Goal: Transaction & Acquisition: Purchase product/service

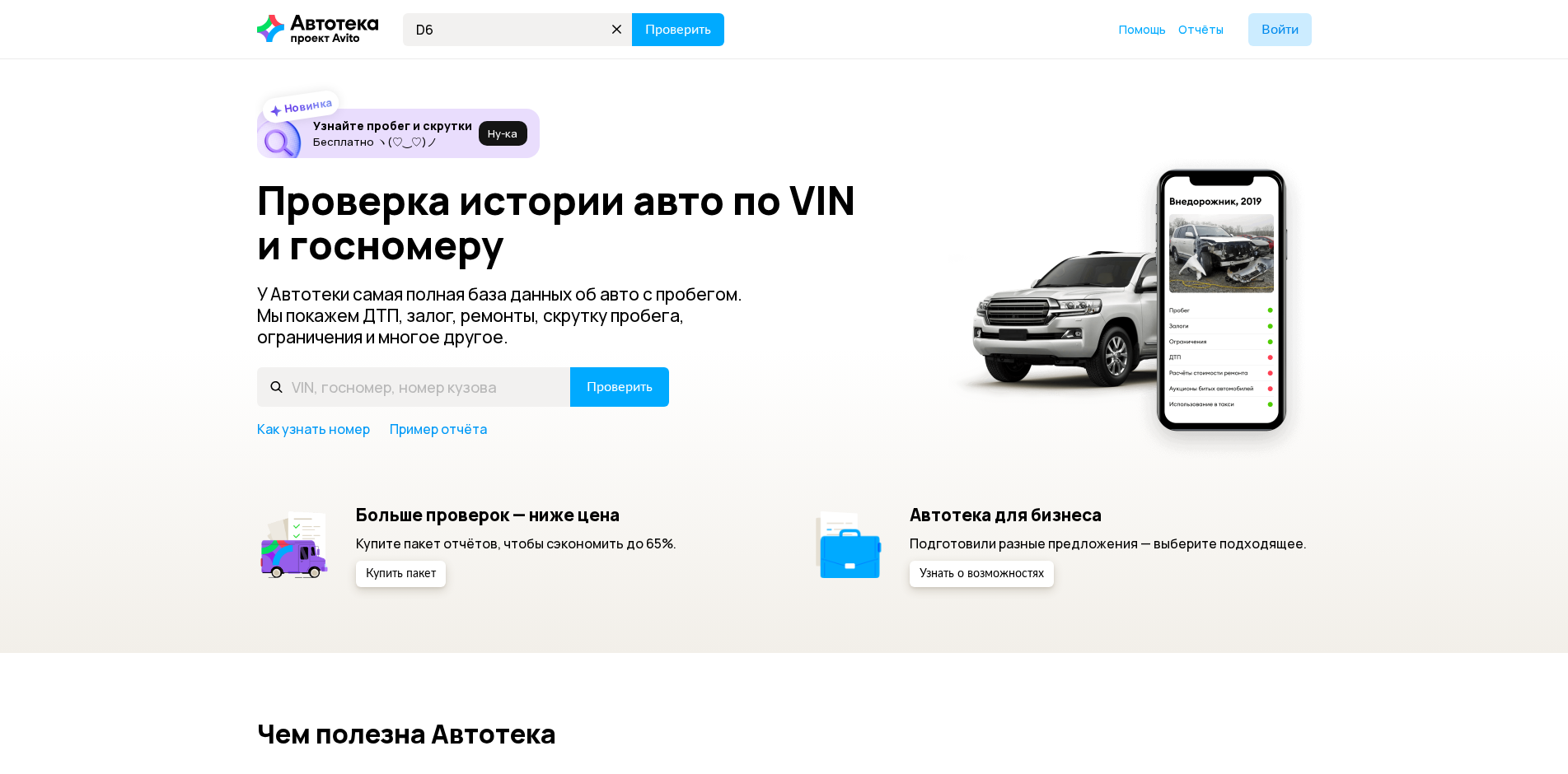
type input "D"
type input "В606УТ38"
click at [696, 24] on span "Проверить" at bounding box center [677, 30] width 66 height 14
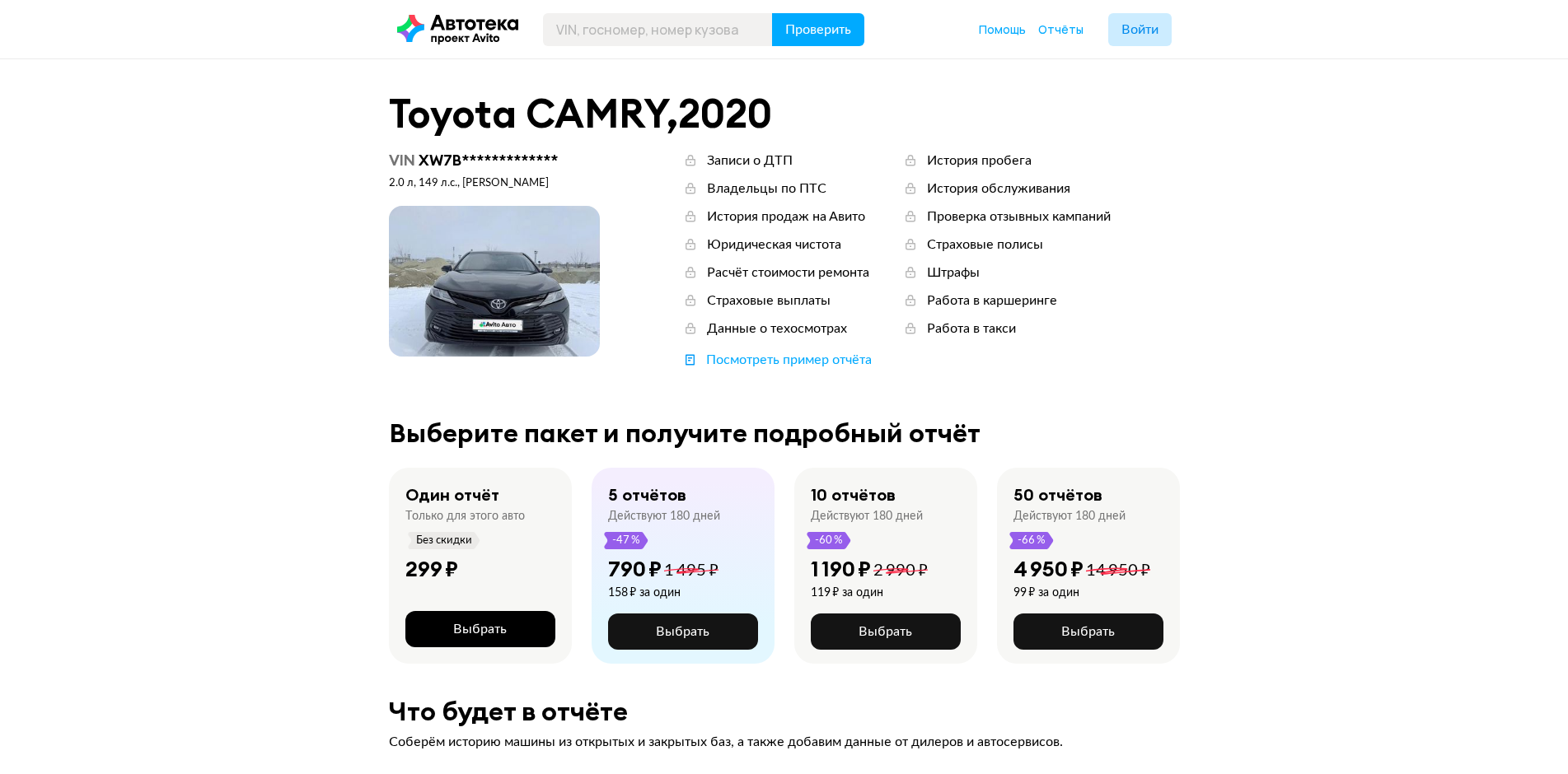
click at [496, 634] on span "Выбрать" at bounding box center [479, 629] width 53 height 14
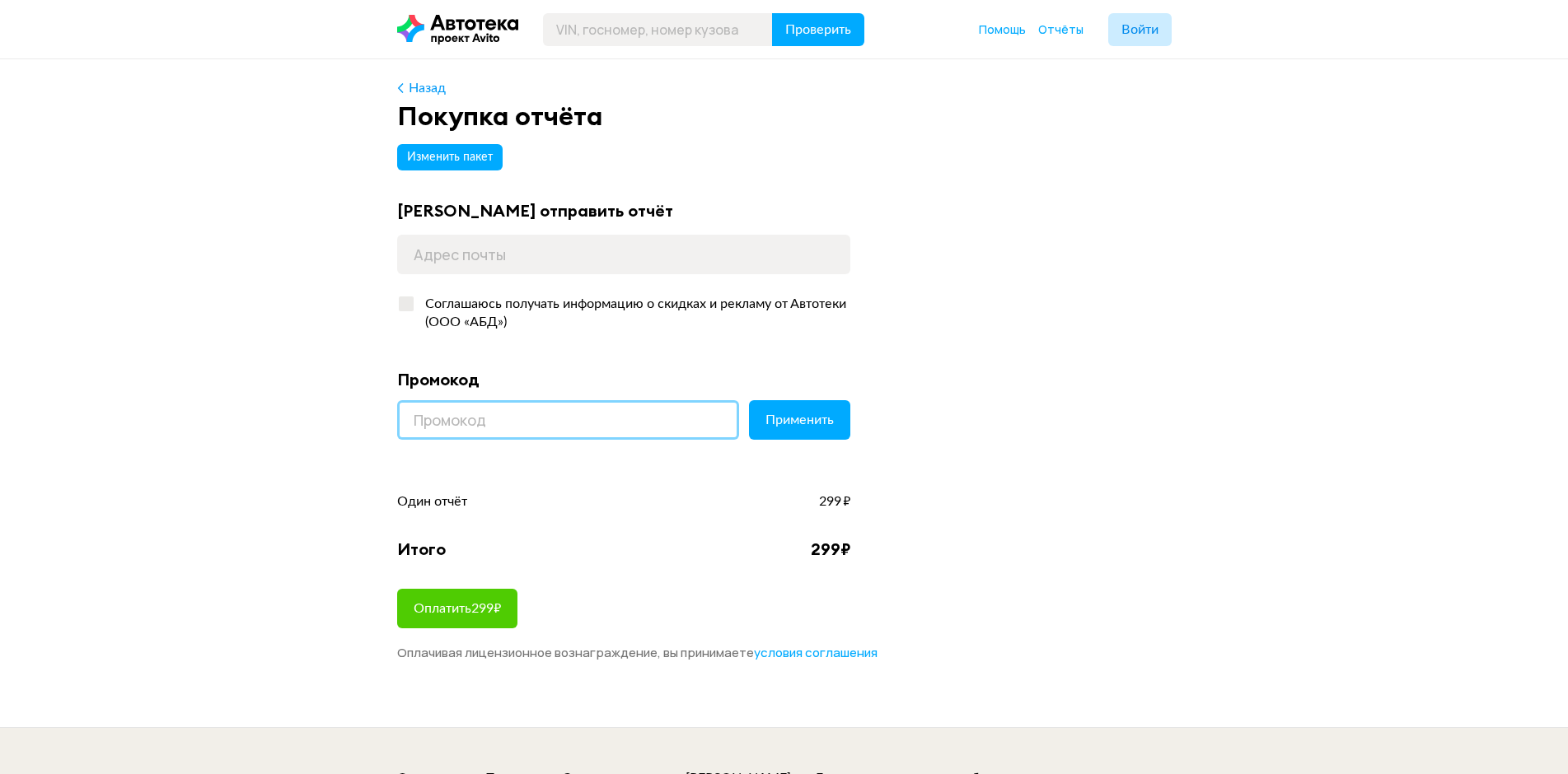
click at [446, 427] on input at bounding box center [568, 420] width 342 height 40
paste input "LETSGO"
type input "LETSGO"
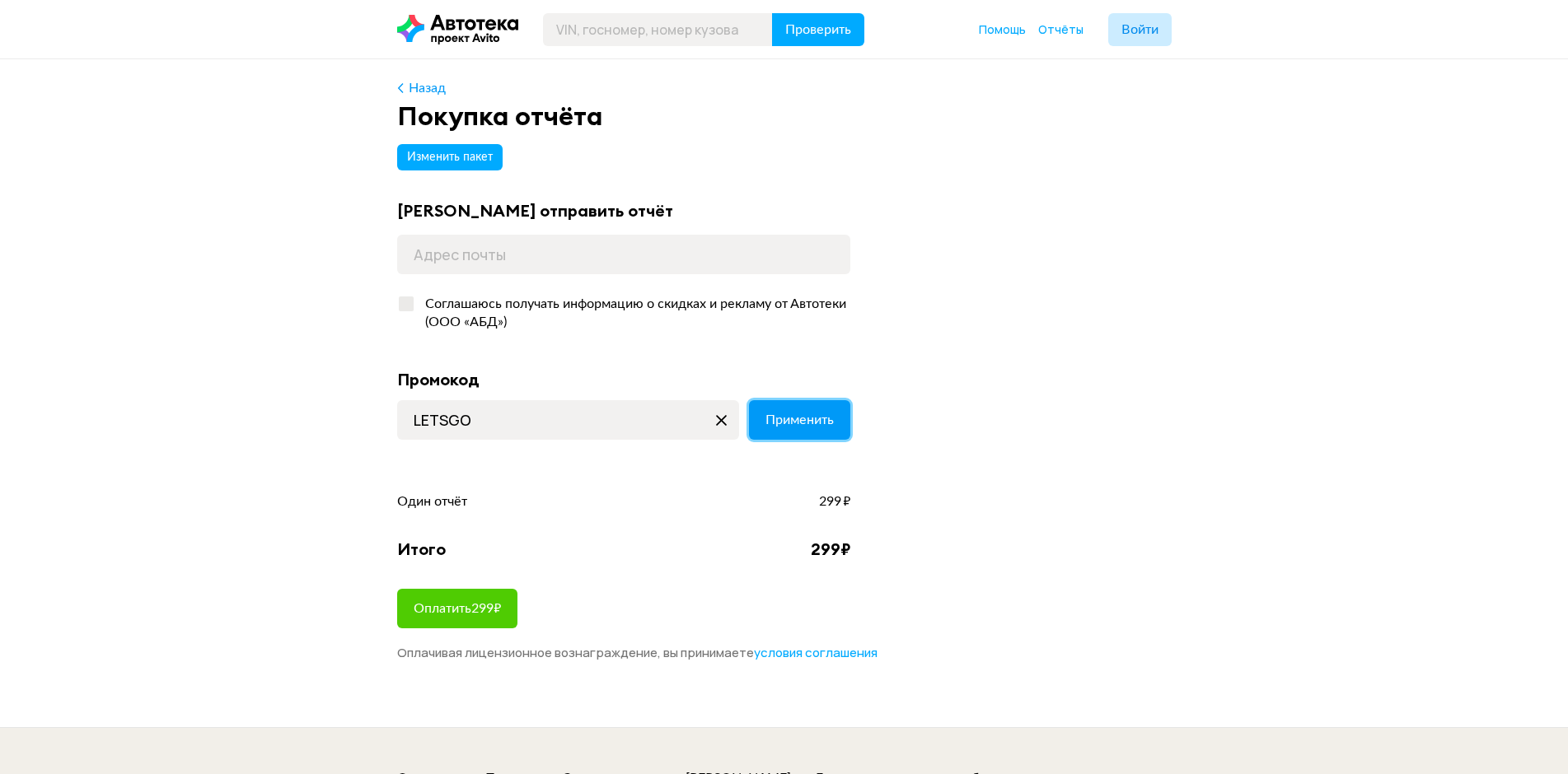
click at [783, 423] on span "Применить" at bounding box center [799, 420] width 69 height 14
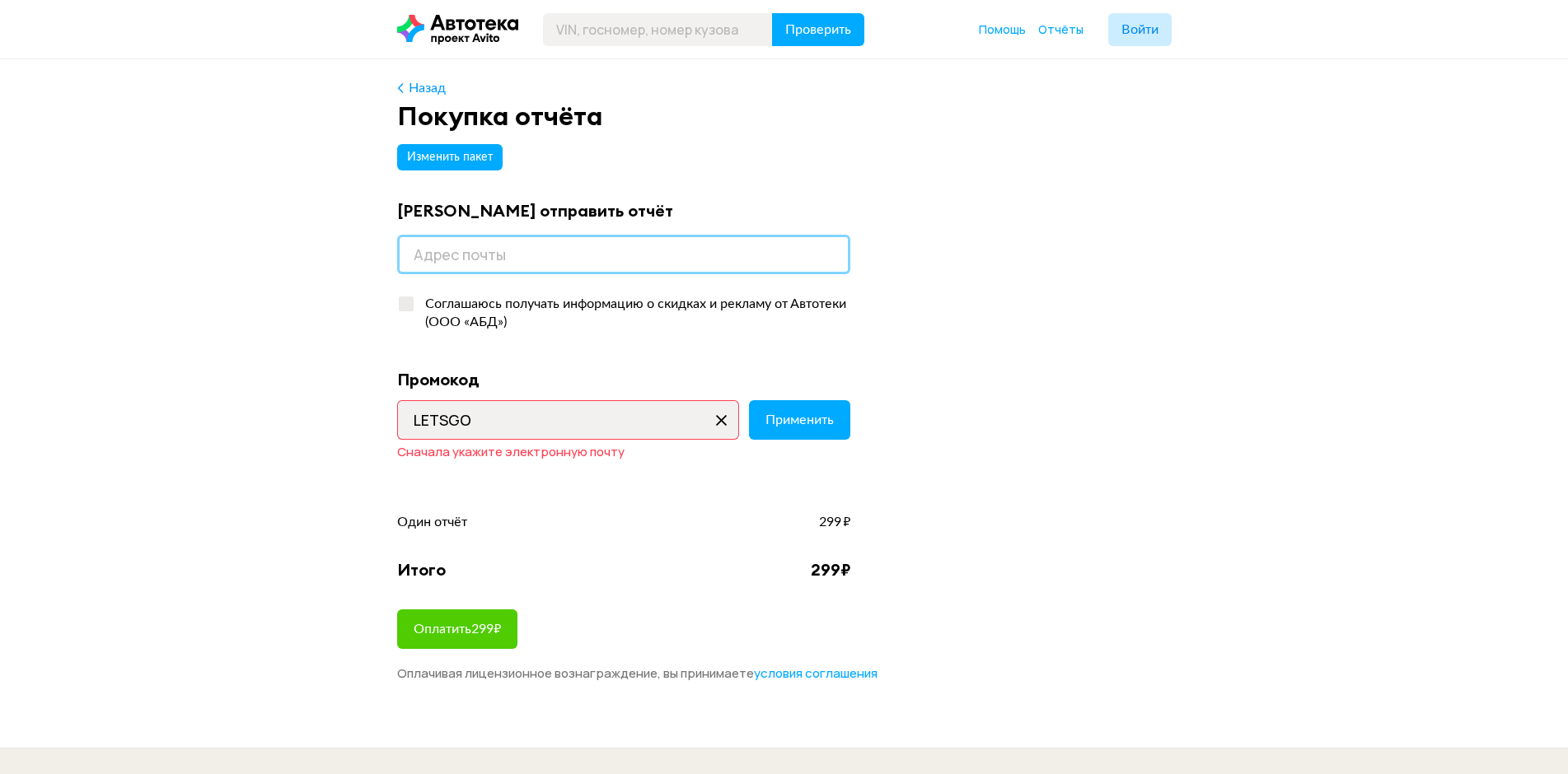
click at [564, 264] on input "email" at bounding box center [623, 255] width 453 height 40
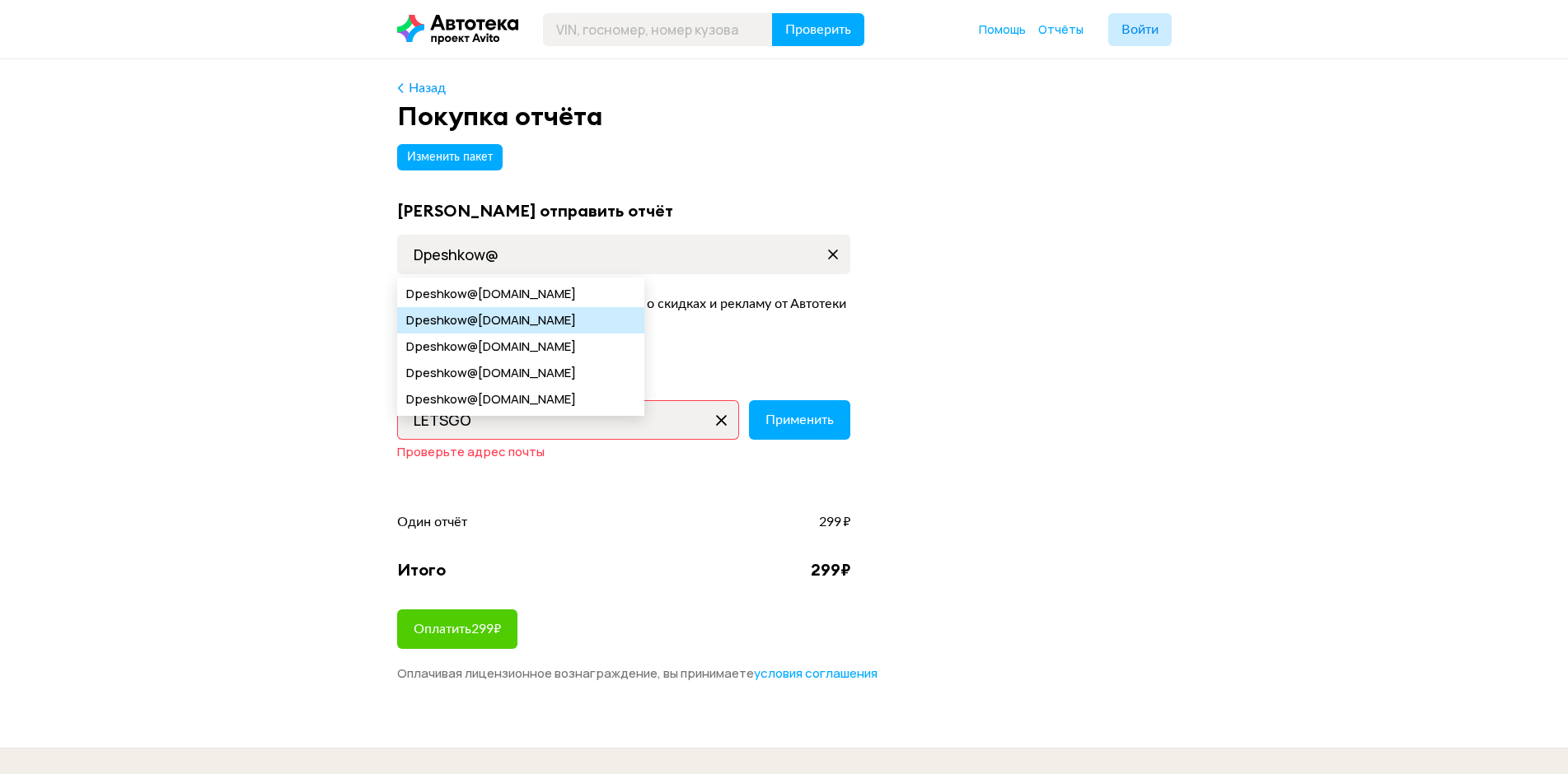
click at [533, 318] on div "Dpeshkow @yandex.ru" at bounding box center [520, 320] width 247 height 26
type input "Dpeshkow@yandex.ru"
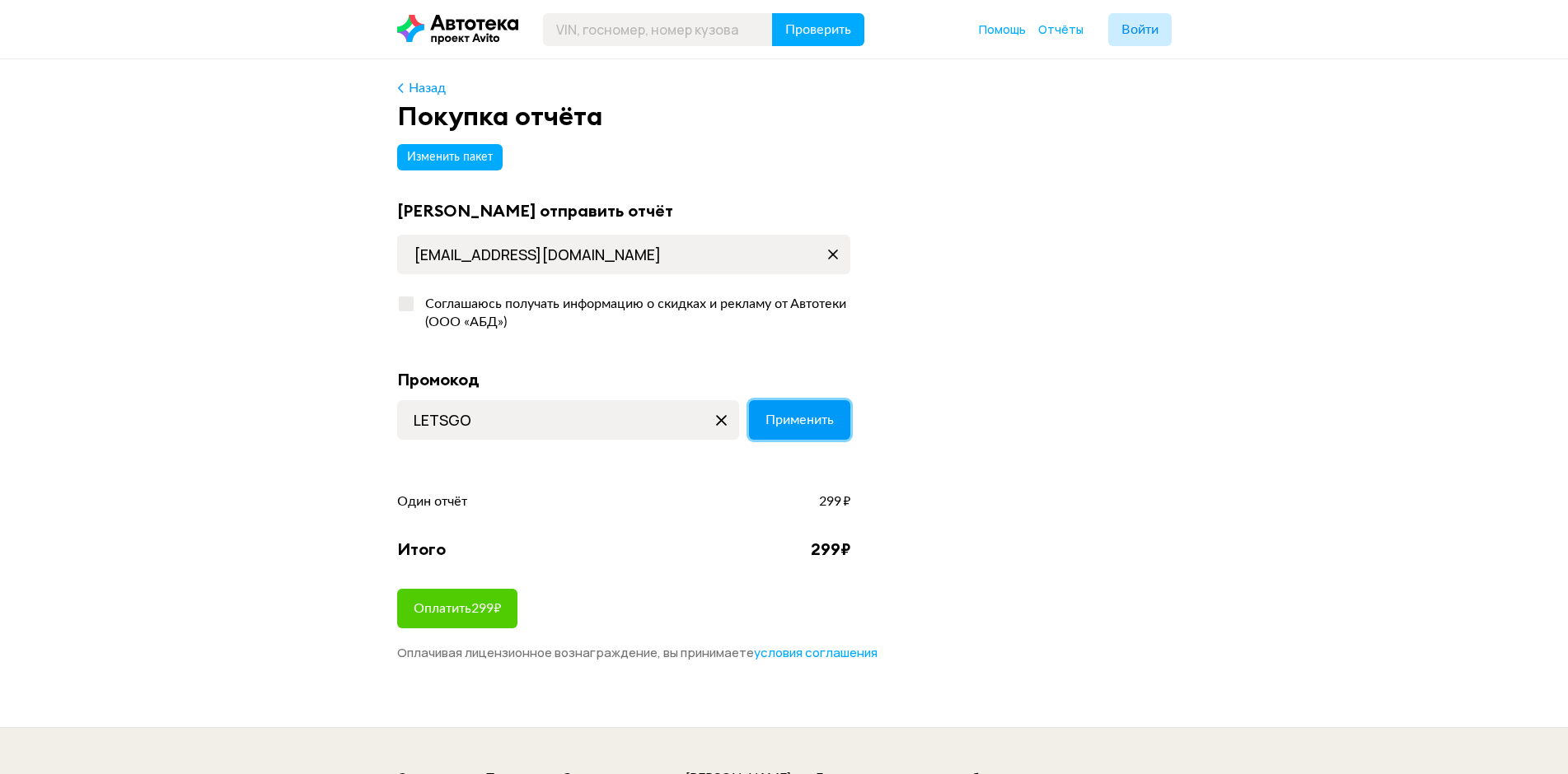
click at [805, 417] on span "Применить" at bounding box center [799, 420] width 69 height 14
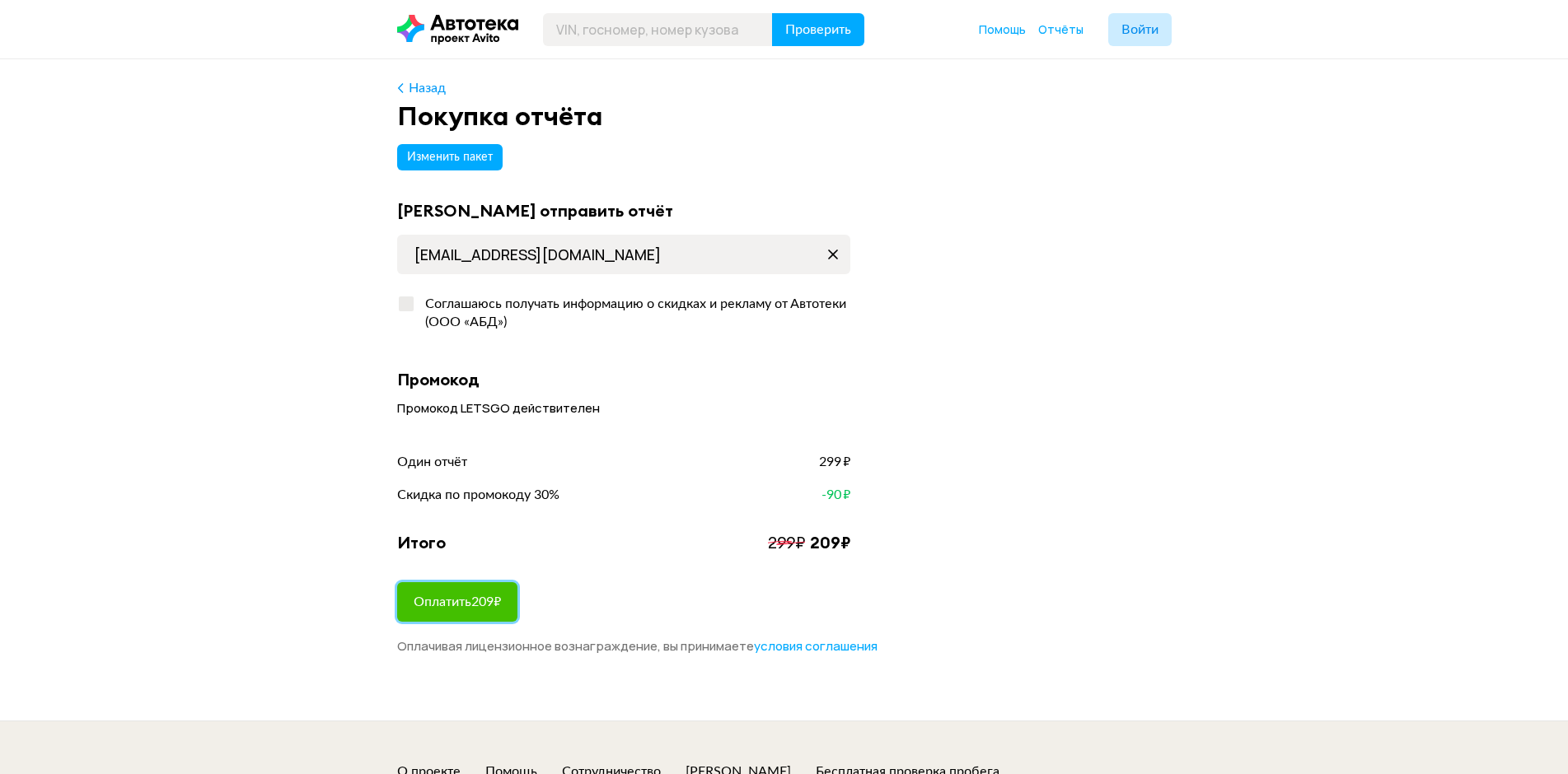
click at [496, 608] on span "Оплатить 209 ₽" at bounding box center [457, 602] width 88 height 14
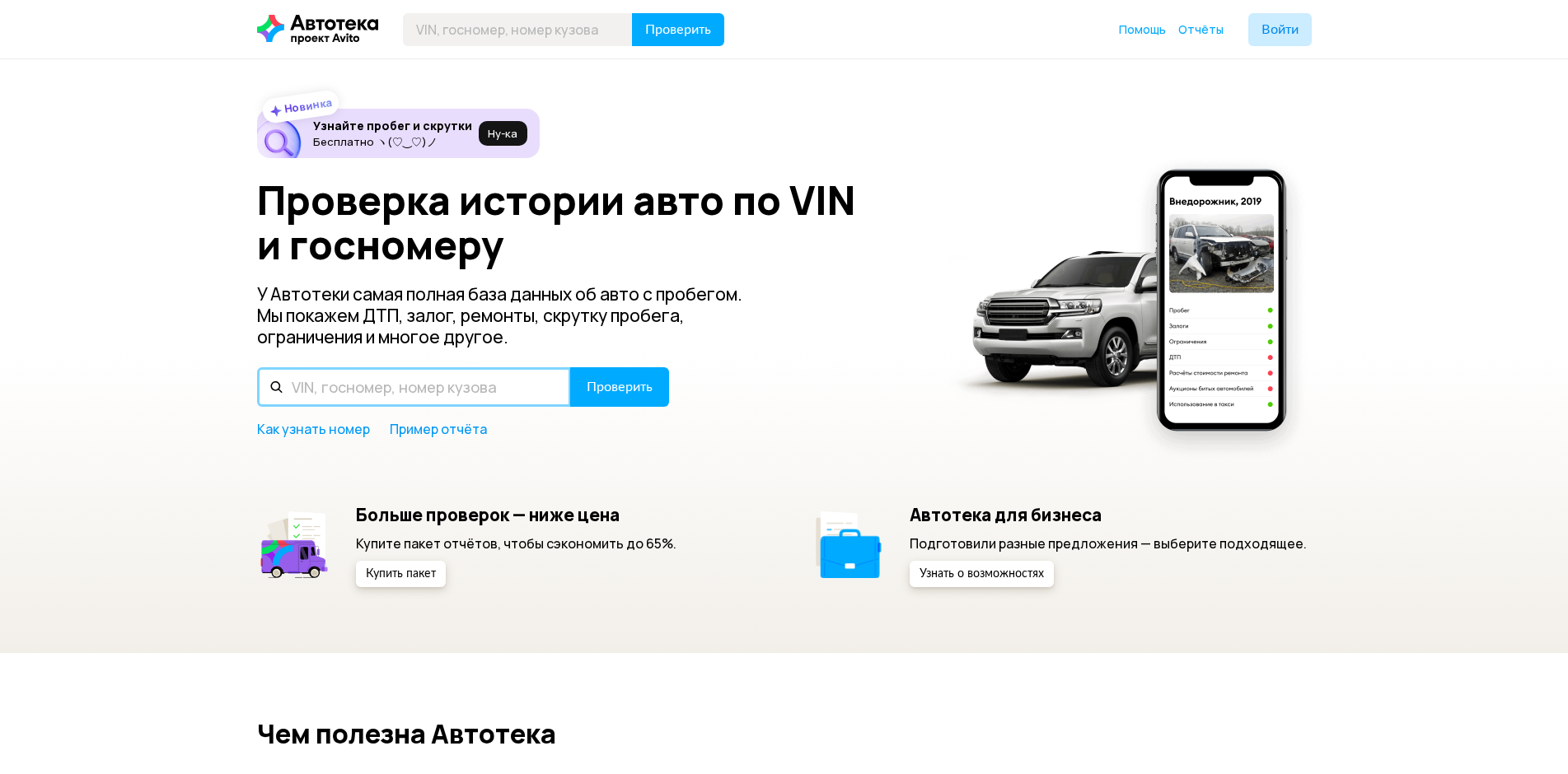
click at [313, 382] on input "text" at bounding box center [413, 387] width 314 height 40
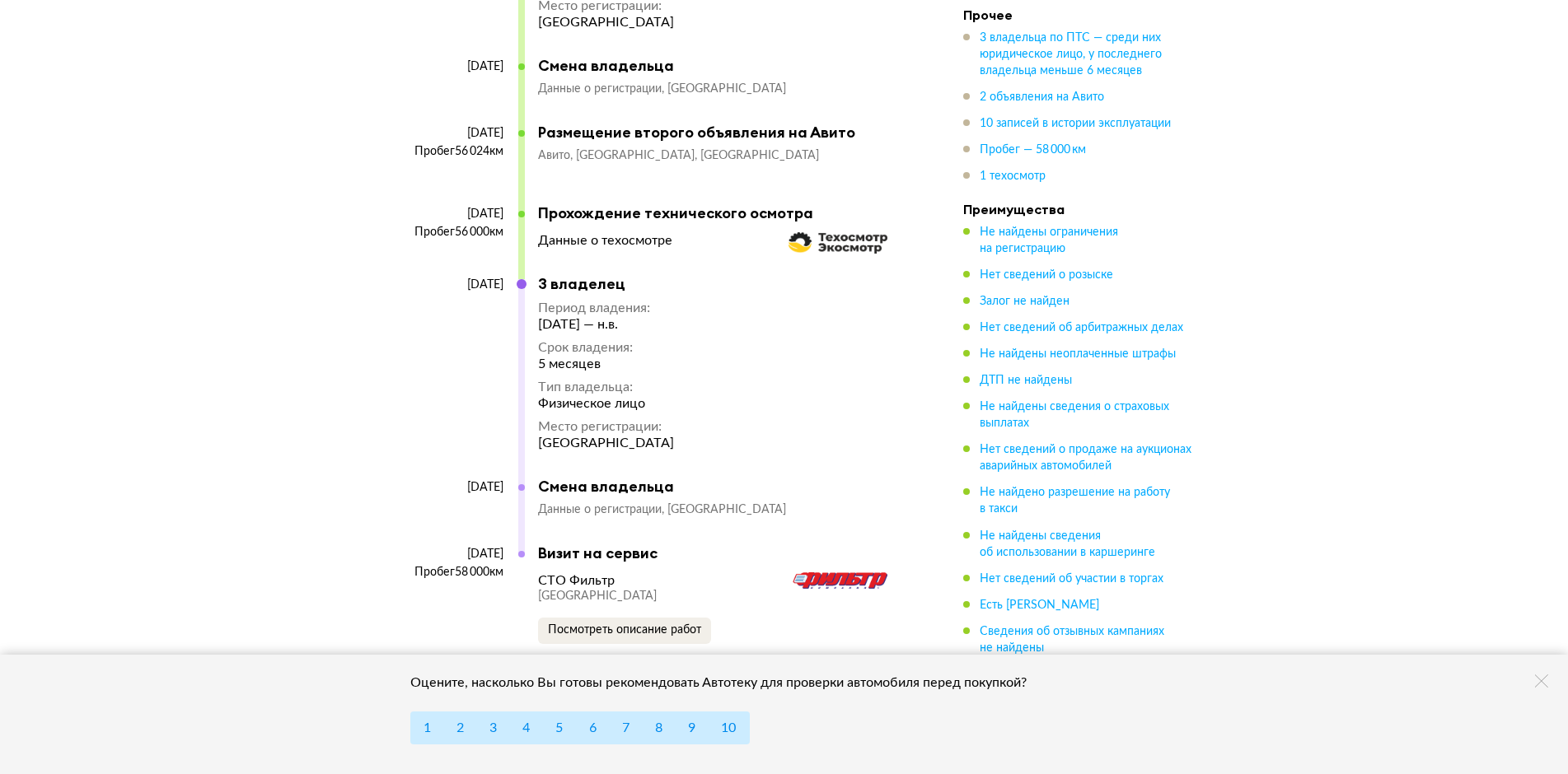
scroll to position [5355, 0]
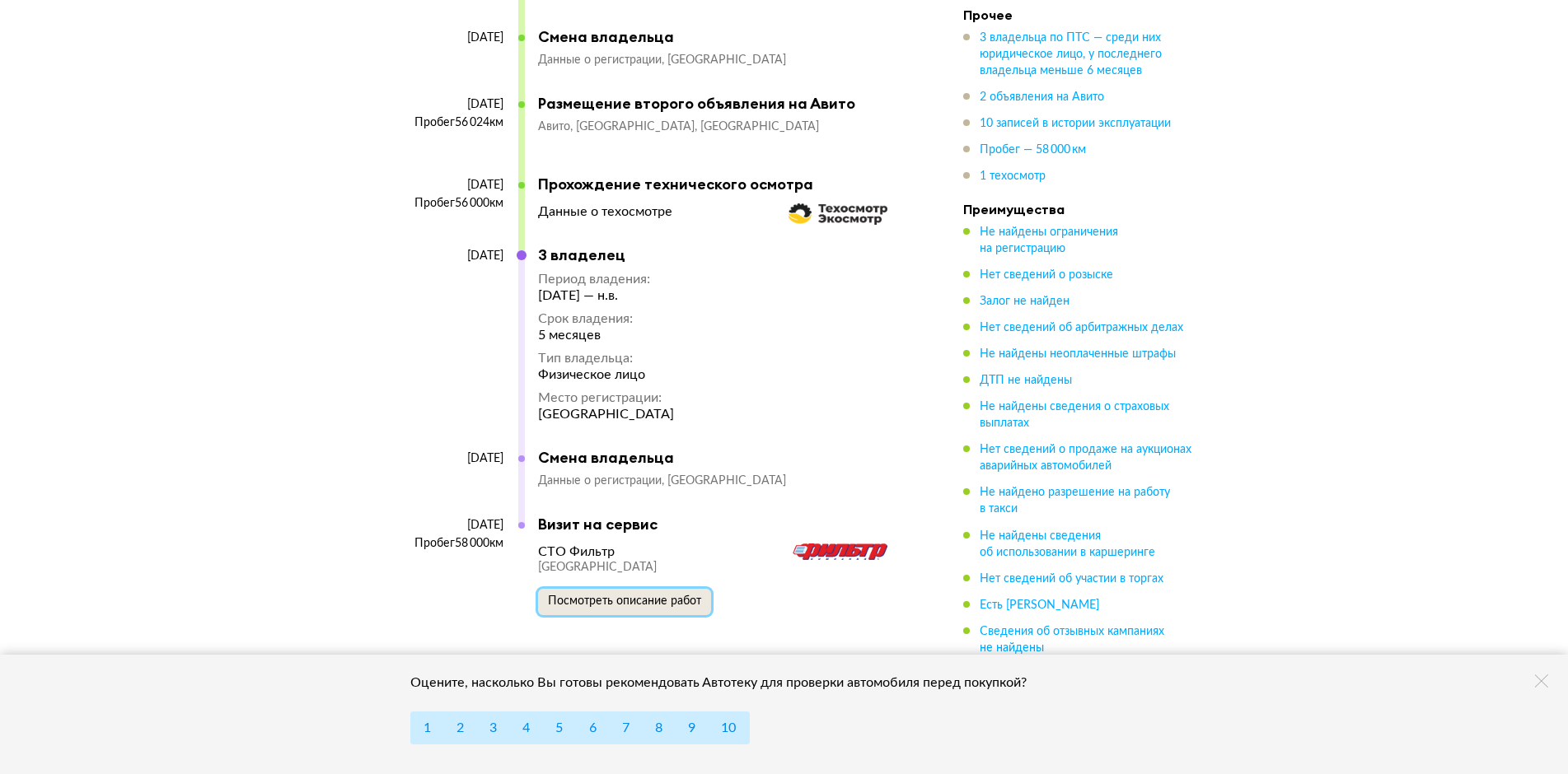
click at [669, 596] on span "Посмотреть описание работ" at bounding box center [624, 601] width 153 height 12
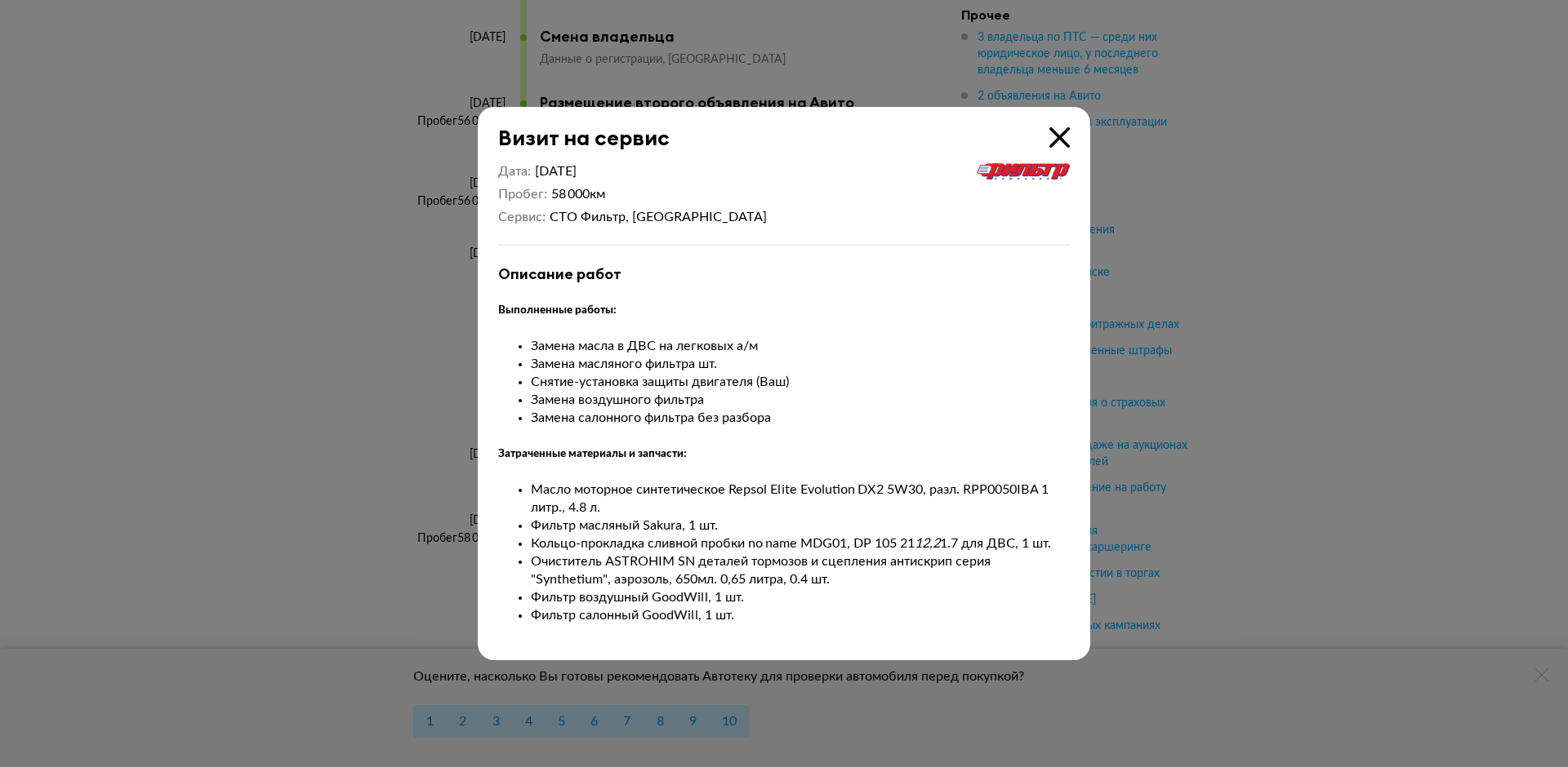
click at [1060, 137] on icon at bounding box center [1060, 137] width 21 height 21
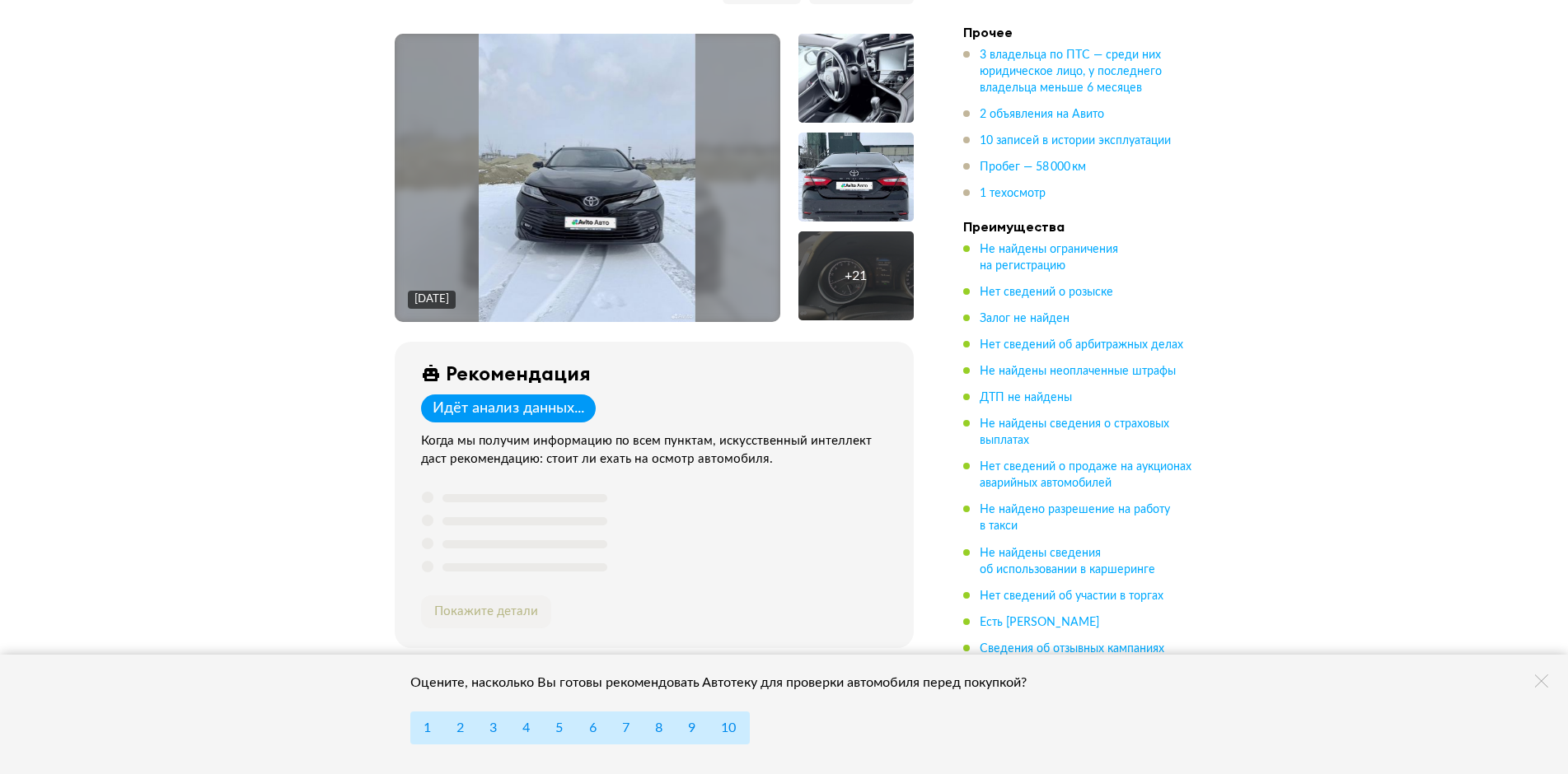
scroll to position [165, 0]
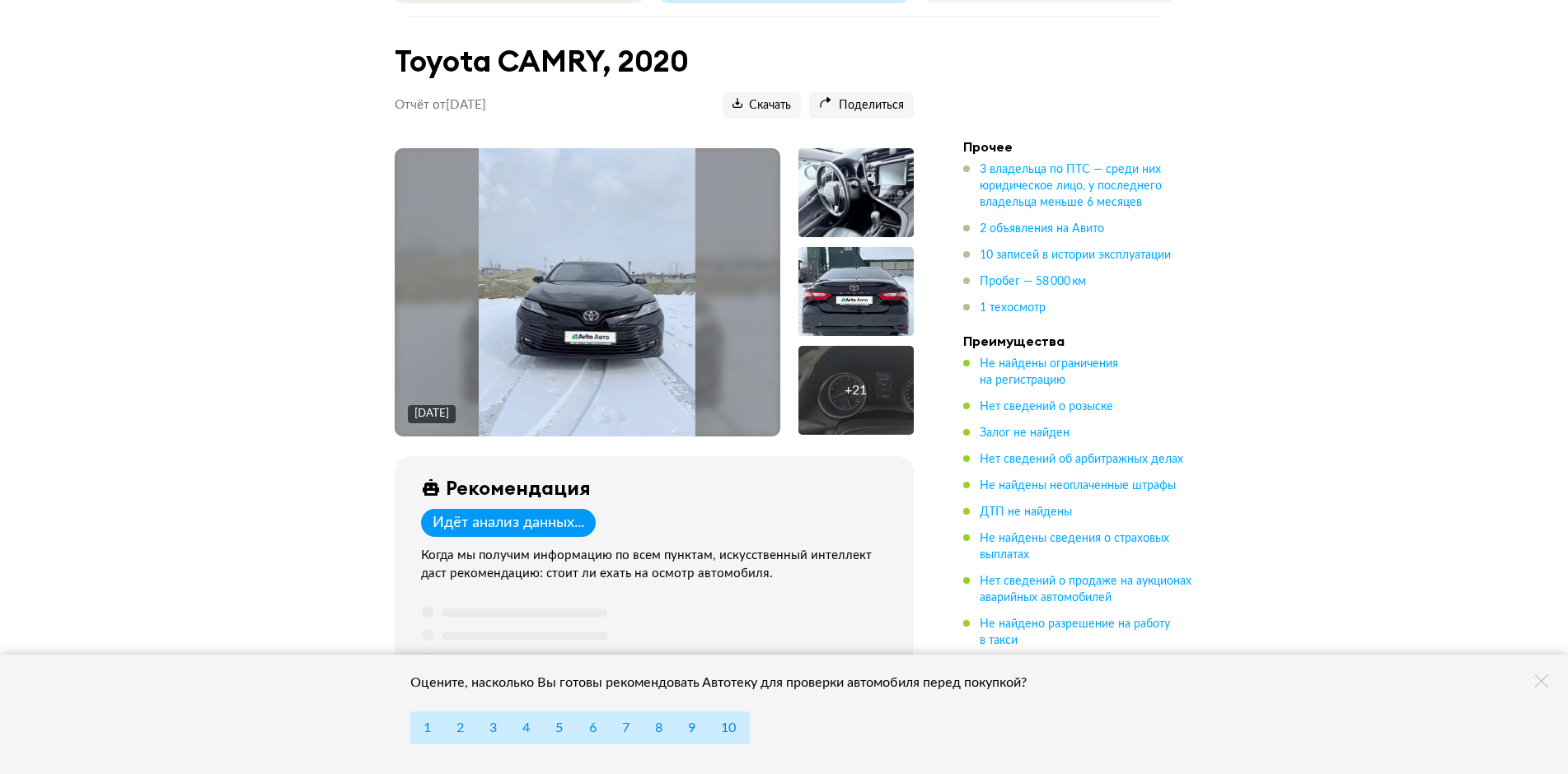
click at [680, 310] on img at bounding box center [587, 292] width 217 height 288
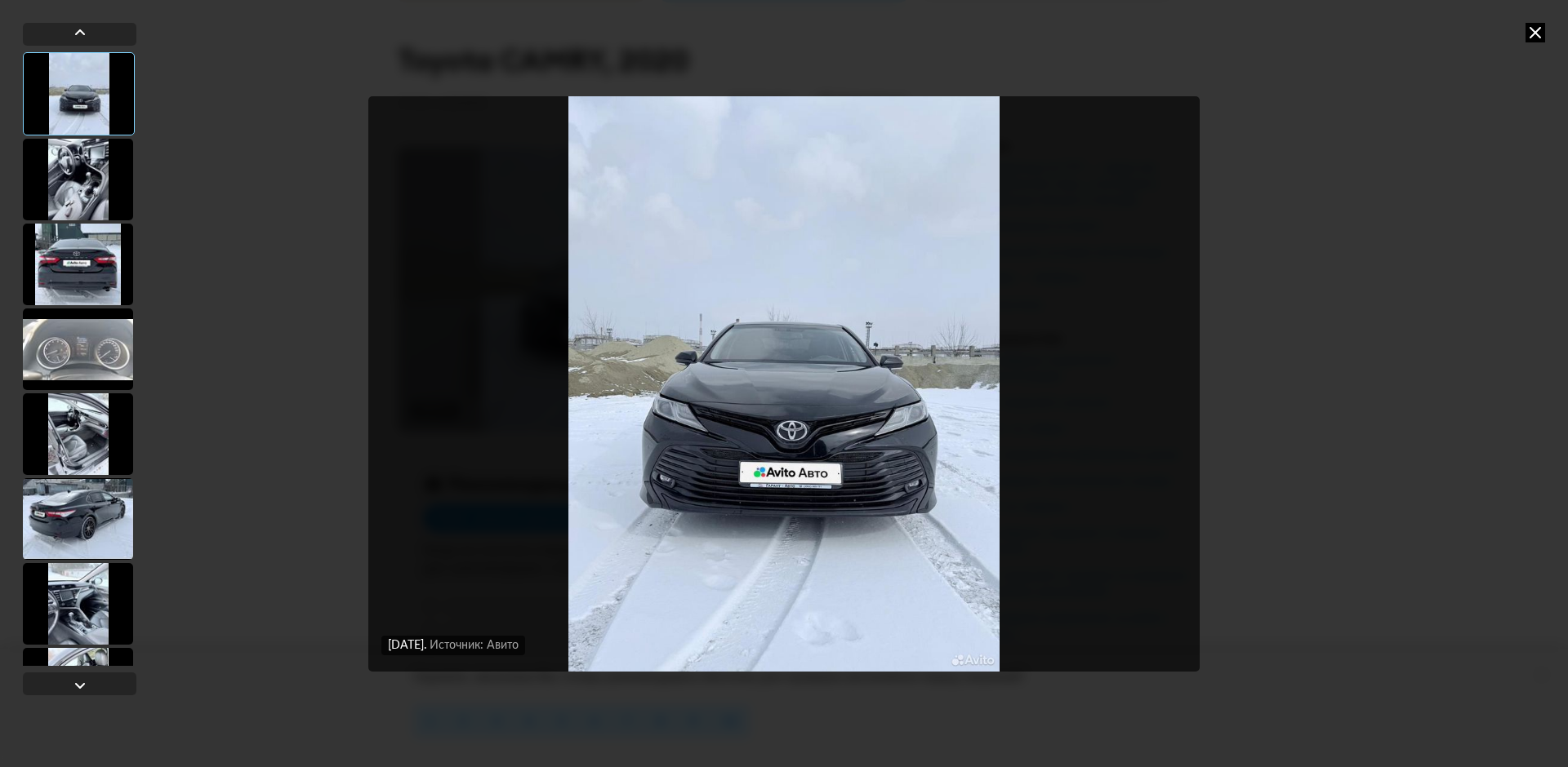
click at [1538, 25] on icon at bounding box center [1536, 33] width 20 height 20
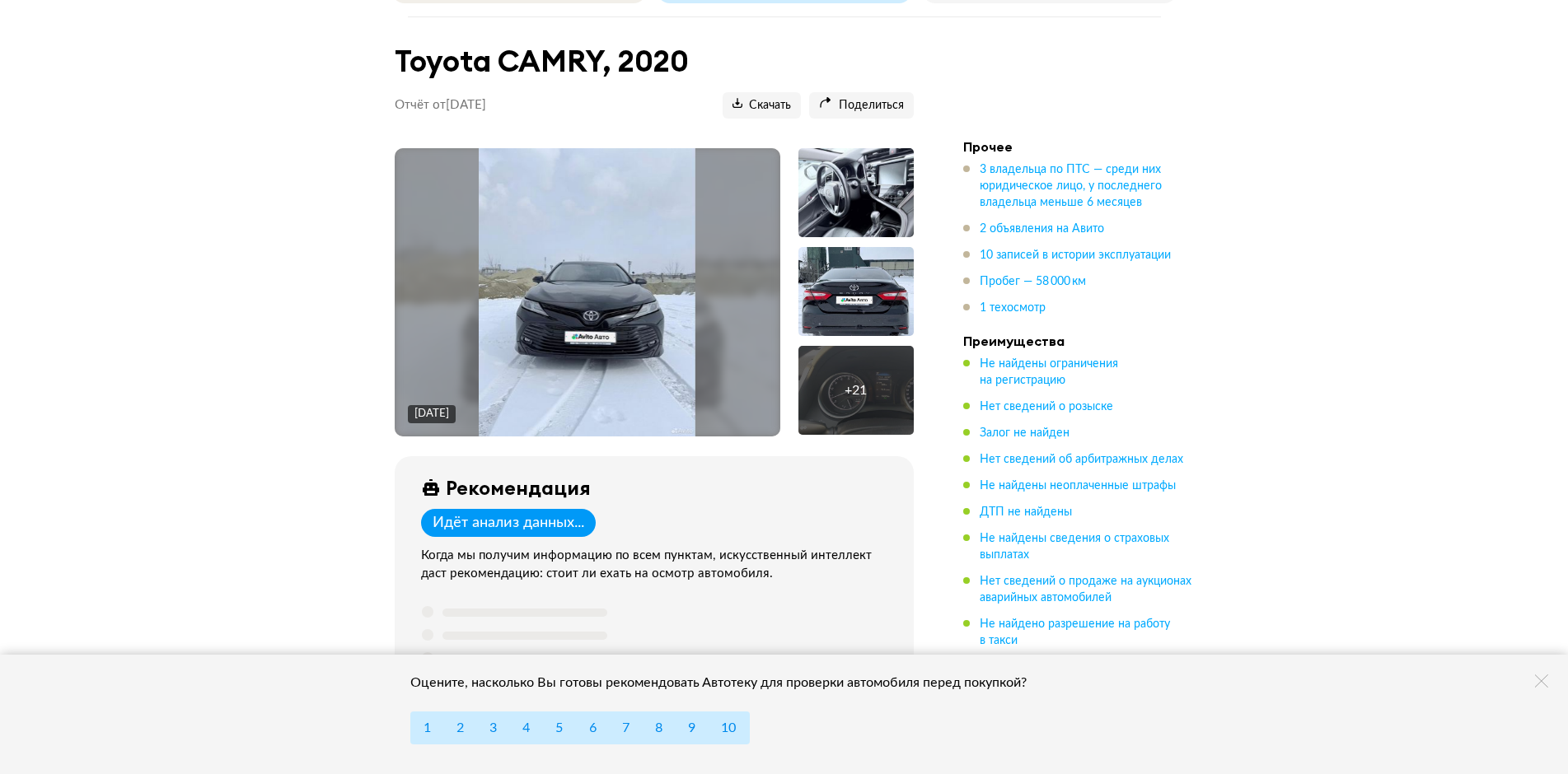
click at [852, 372] on div "+ 21" at bounding box center [856, 391] width 116 height 89
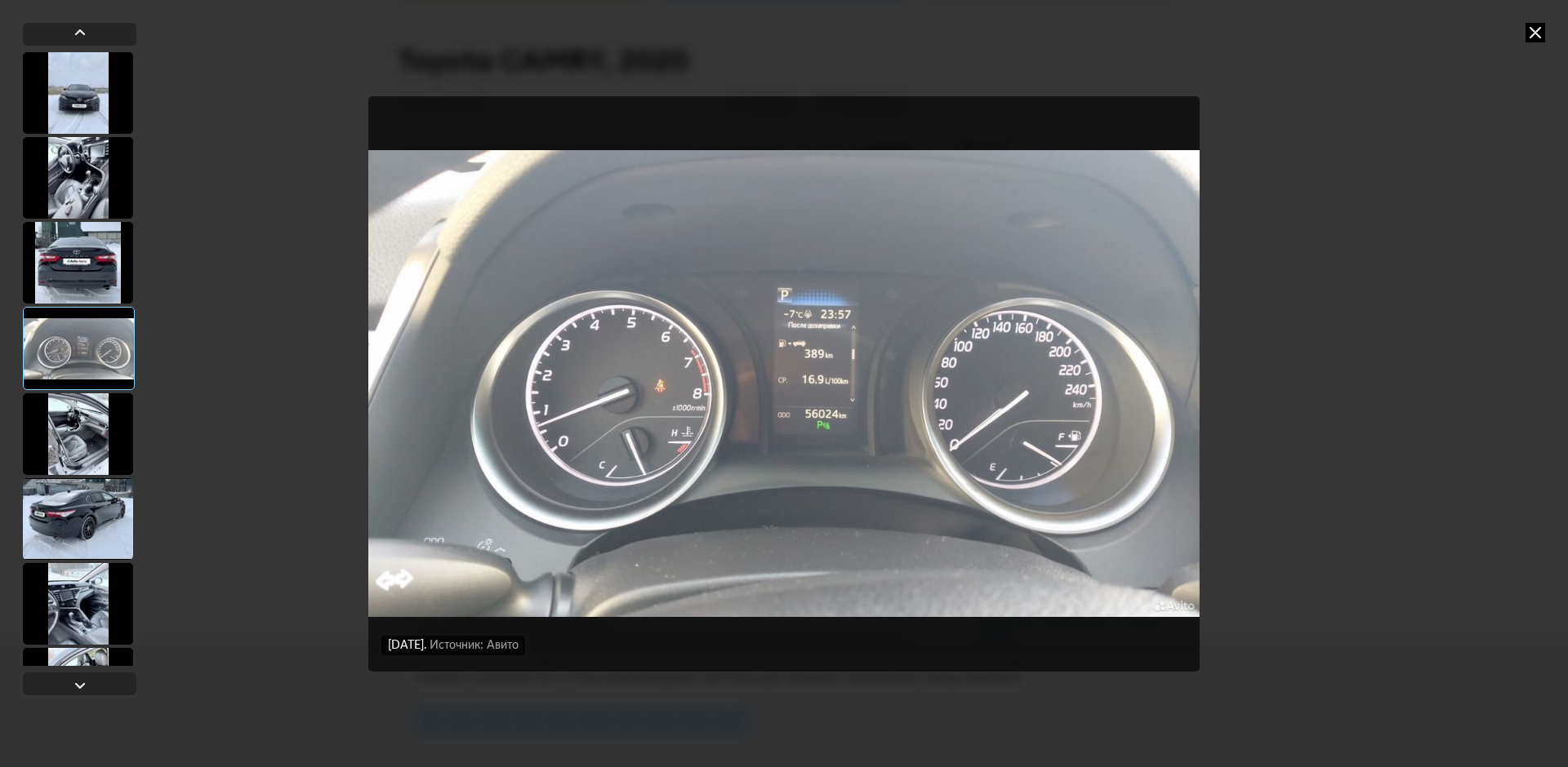
click at [1321, 355] on div "[DATE] Источник: Авито [DATE] Источник: Авито [DATE] Источник: Авито [DATE] Ист…" at bounding box center [784, 384] width 1568 height 767
click at [1133, 393] on img "Go to Slide 4" at bounding box center [784, 384] width 831 height 575
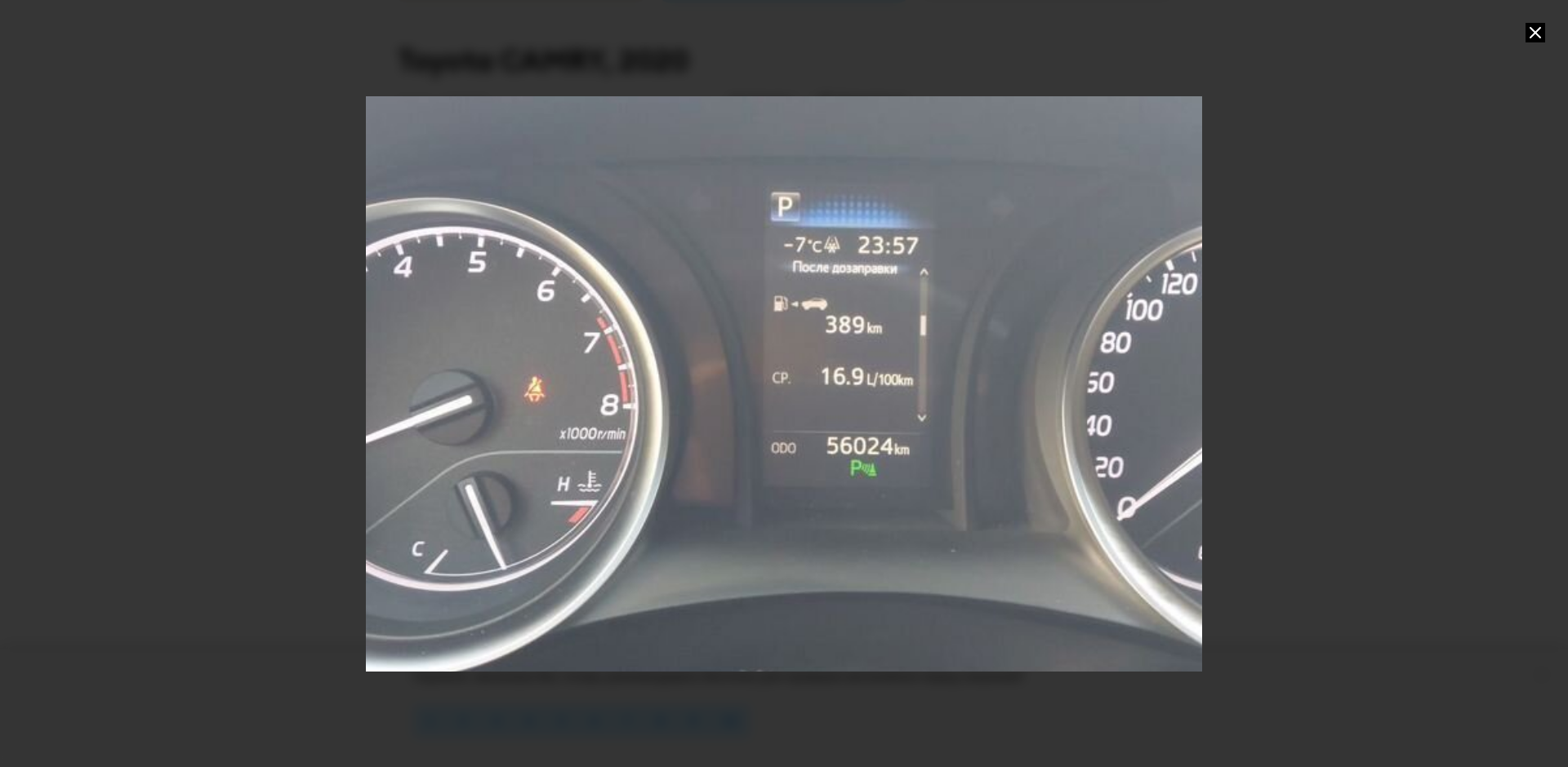
click at [1133, 393] on div "Go to Slide 4" at bounding box center [784, 384] width 1673 height 1151
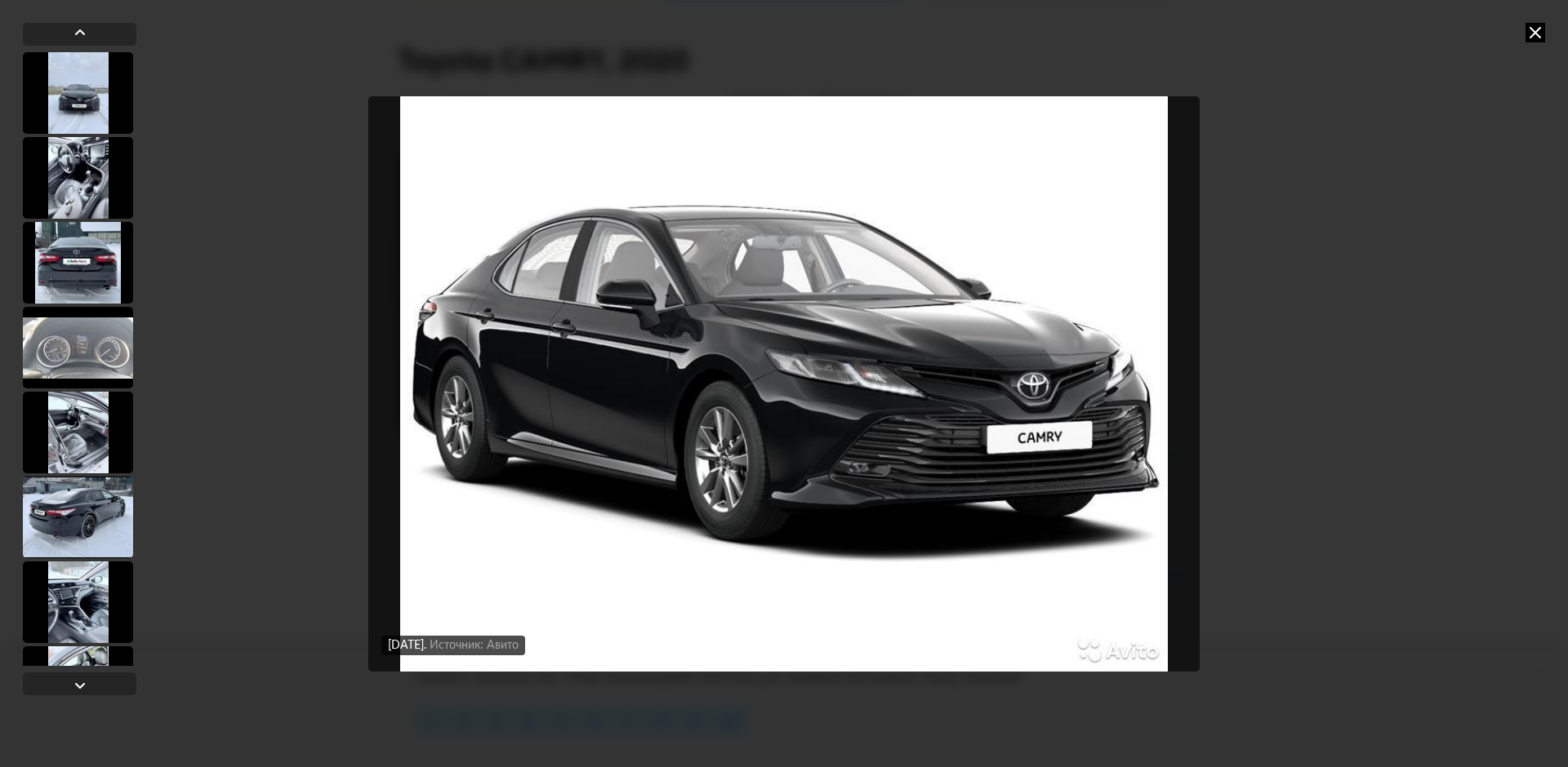
click at [1532, 32] on icon at bounding box center [1536, 33] width 20 height 20
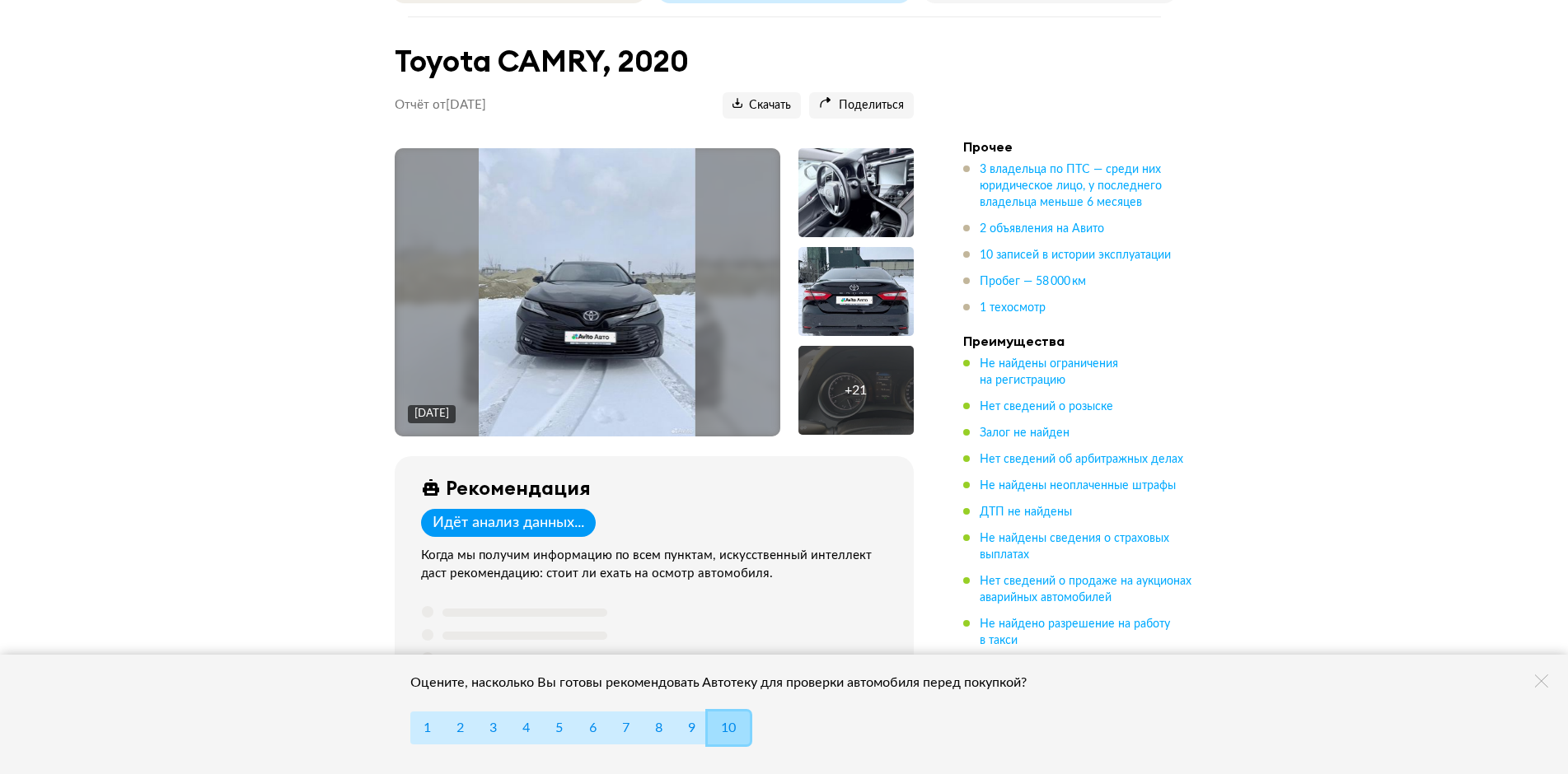
click at [732, 728] on span "10" at bounding box center [728, 728] width 14 height 14
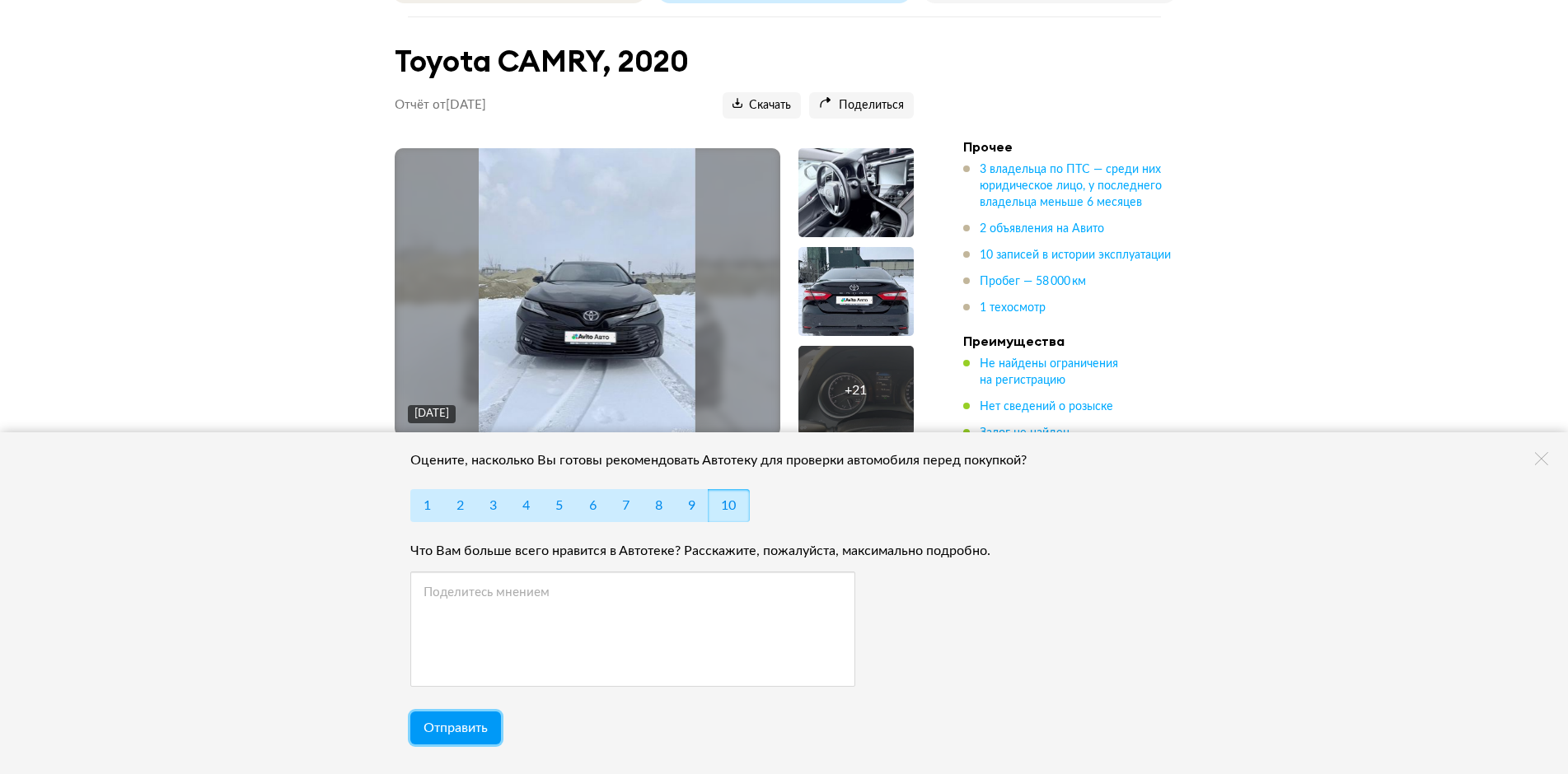
click at [468, 731] on span "Отправить" at bounding box center [455, 728] width 64 height 14
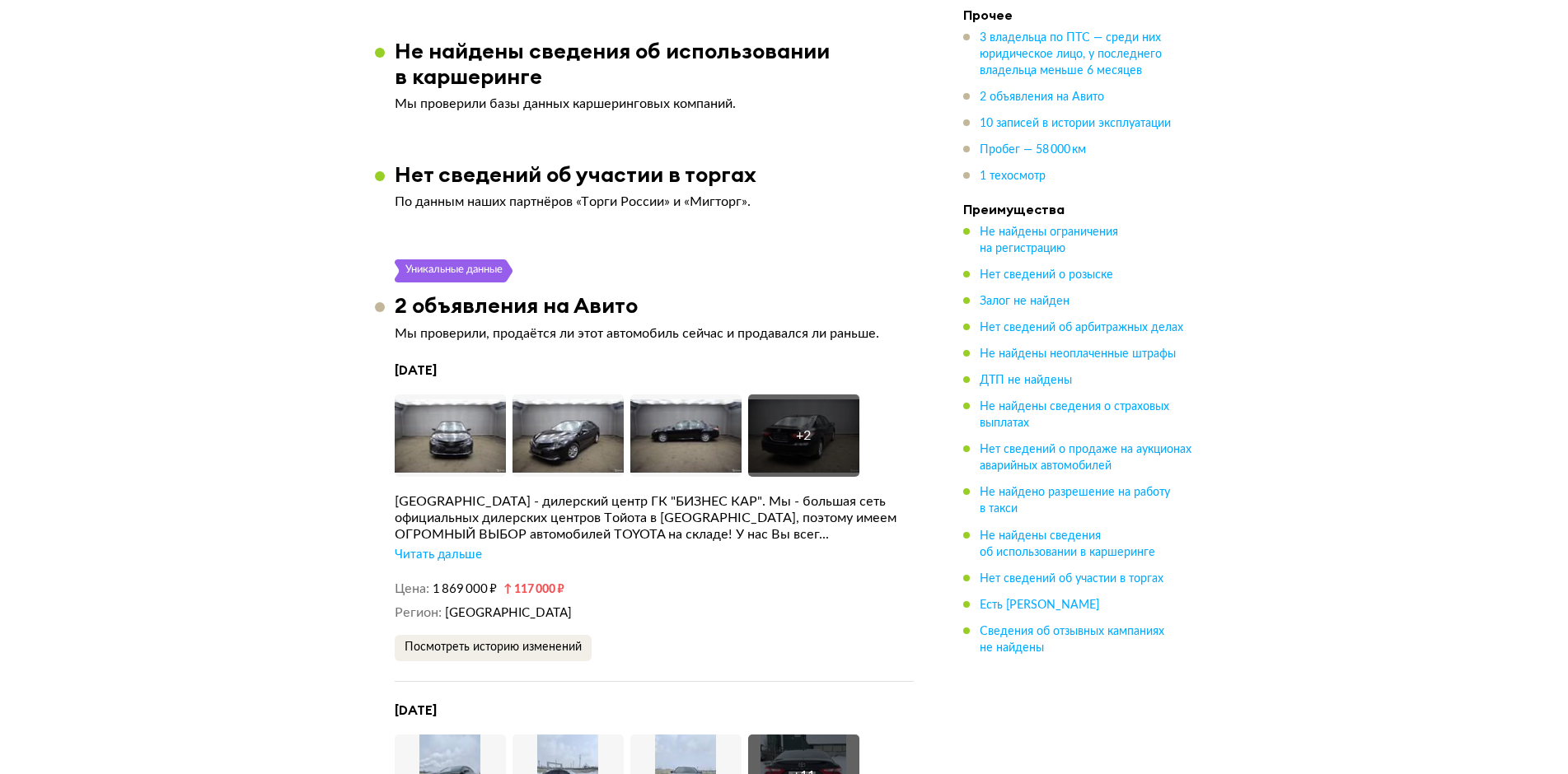
scroll to position [3213, 0]
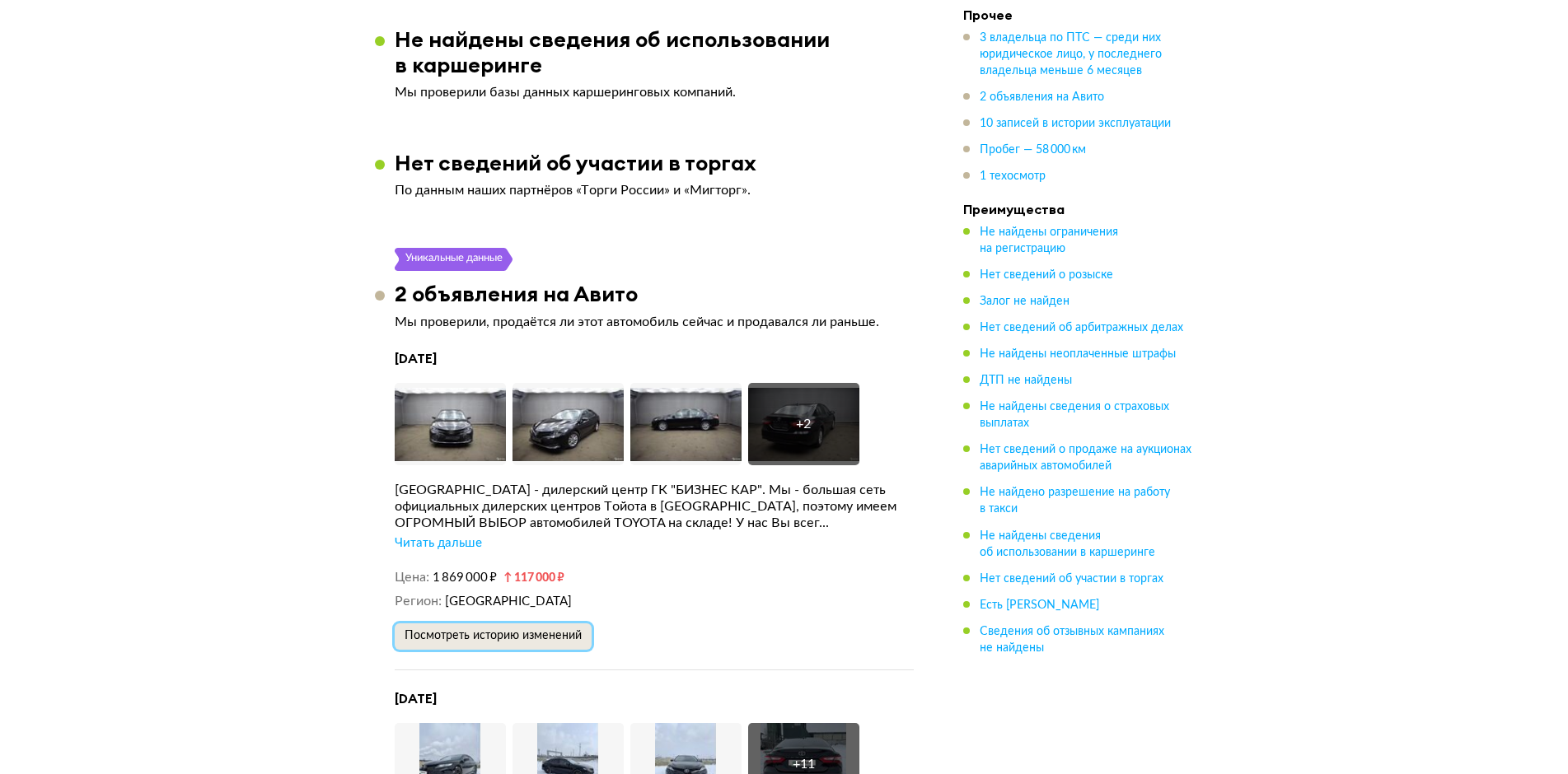
click at [528, 648] on button "Посмотреть историю изменений" at bounding box center [493, 637] width 197 height 26
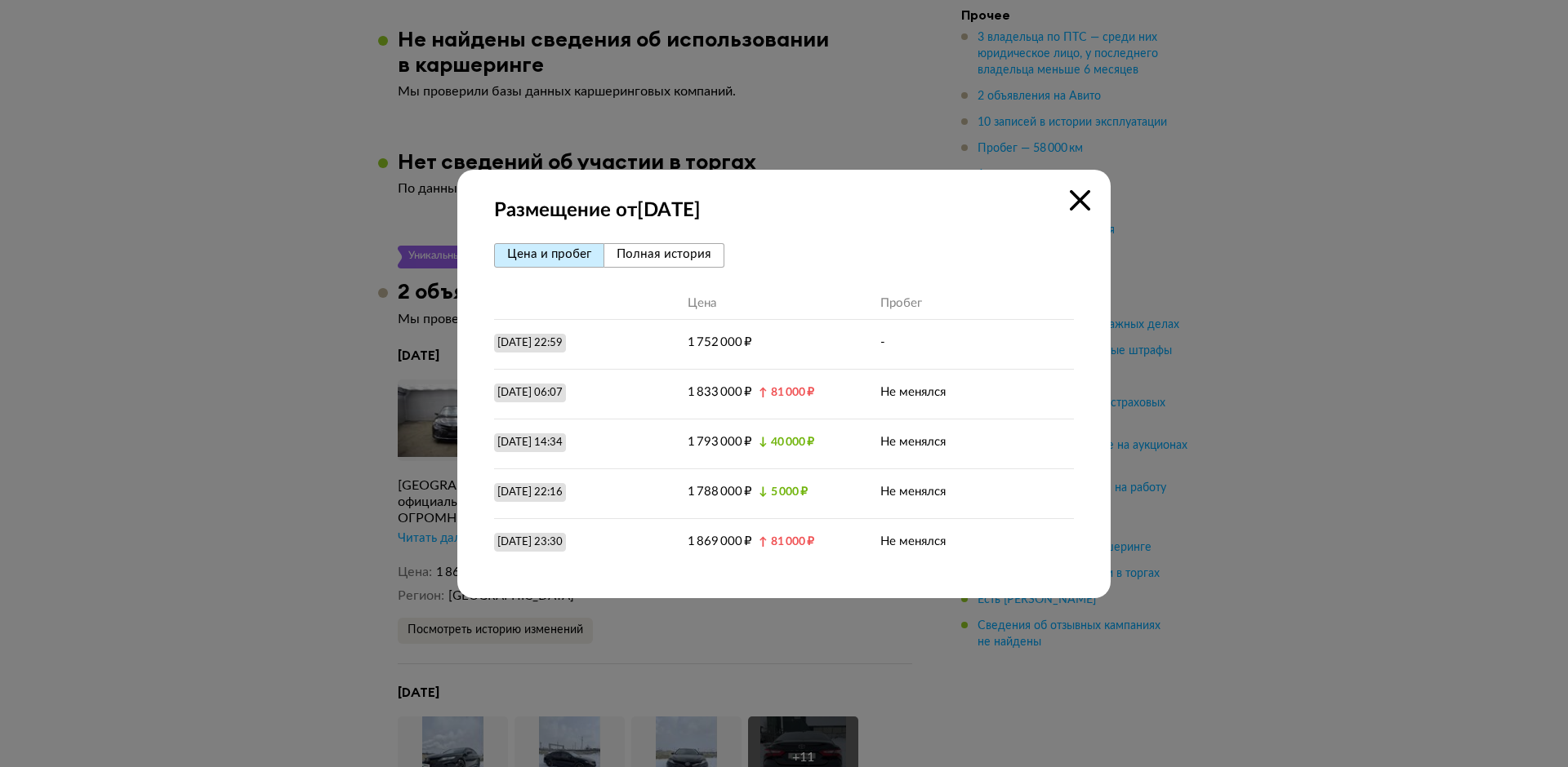
click at [1084, 202] on icon at bounding box center [1079, 200] width 21 height 21
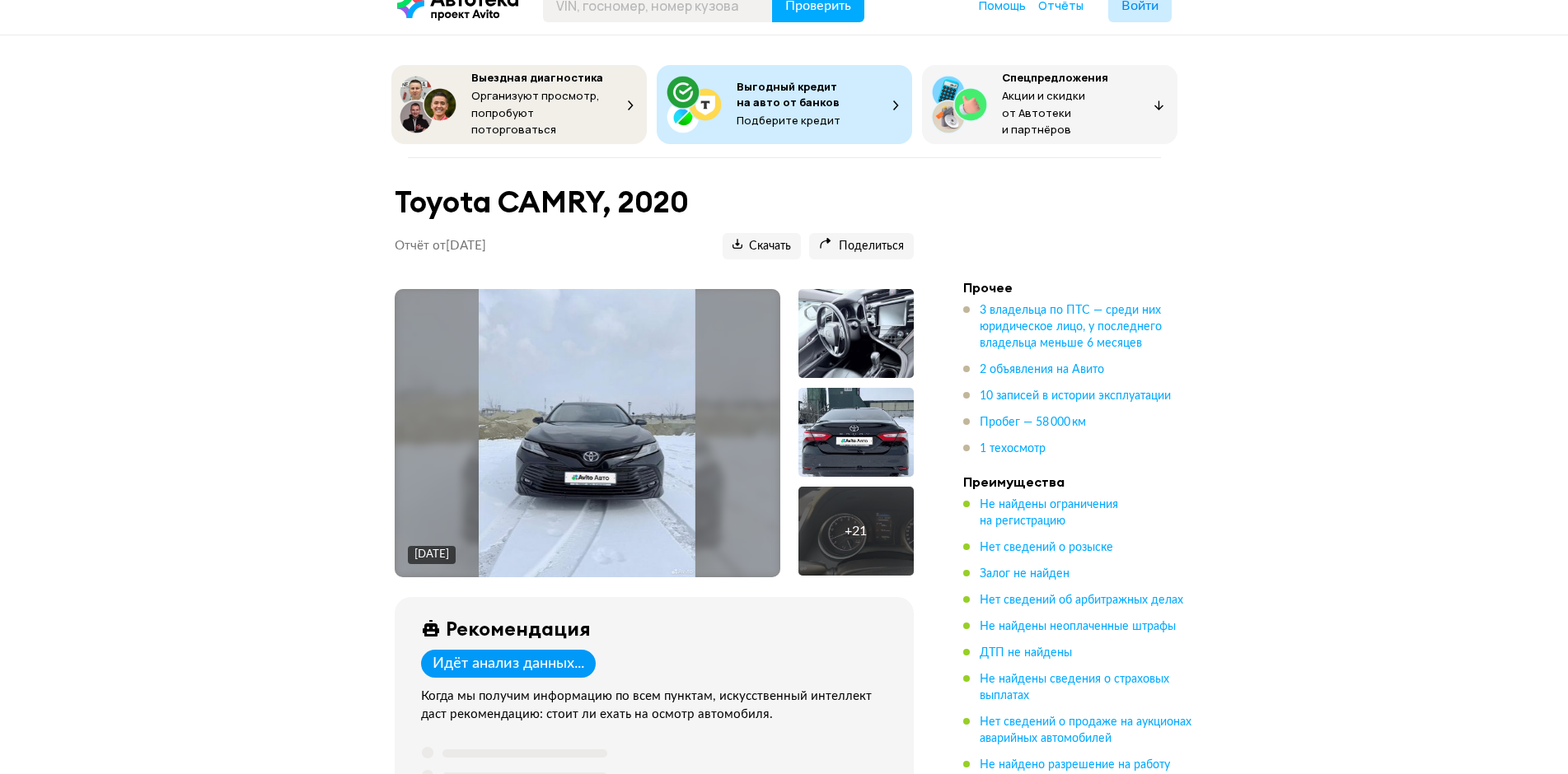
scroll to position [0, 0]
